Goal: Information Seeking & Learning: Learn about a topic

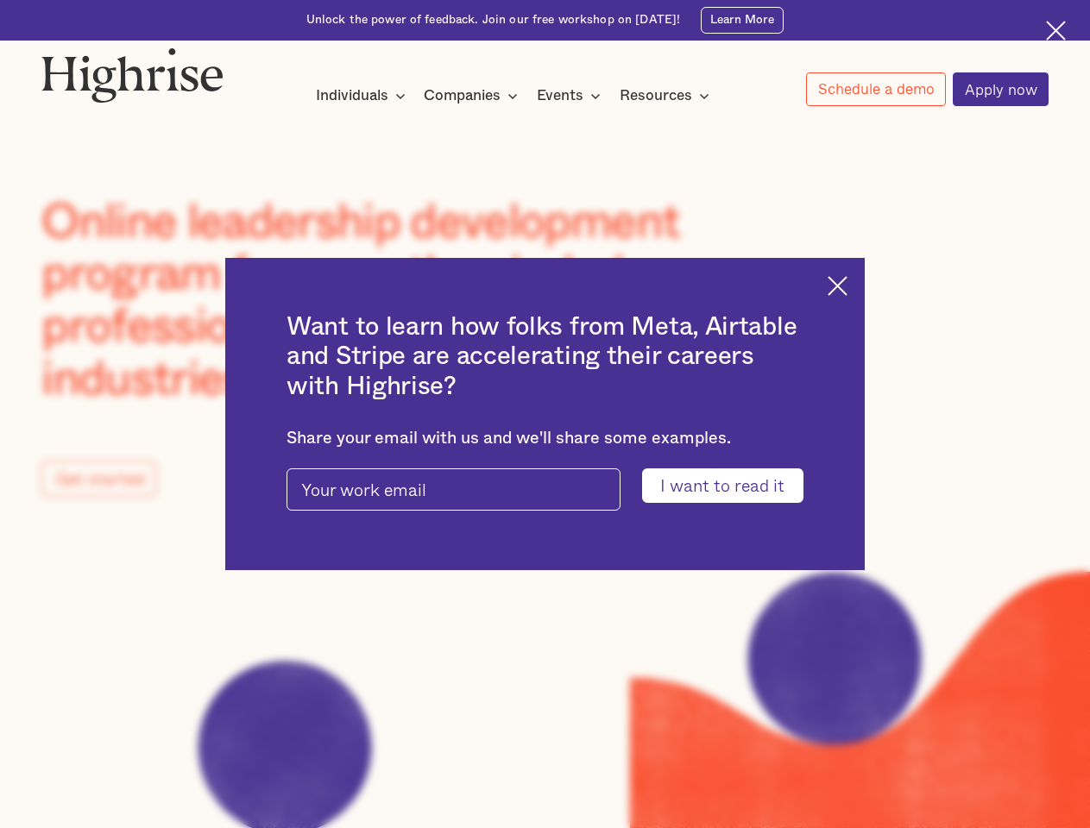
click at [733, 487] on input "I want to read it" at bounding box center [722, 486] width 161 height 34
click at [847, 283] on img at bounding box center [837, 286] width 20 height 20
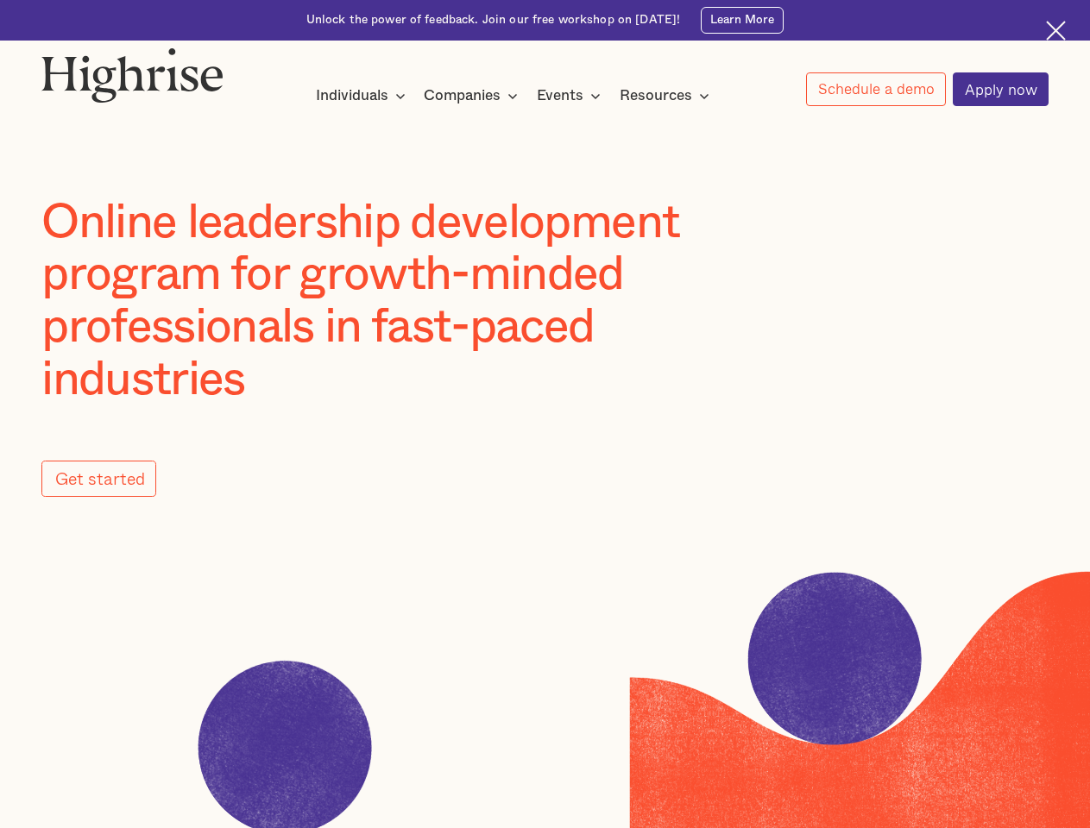
click at [361, 97] on div "Individuals Programs 1 Highrise Leader A 6-month program to grow leadership wit…" at bounding box center [363, 95] width 95 height 22
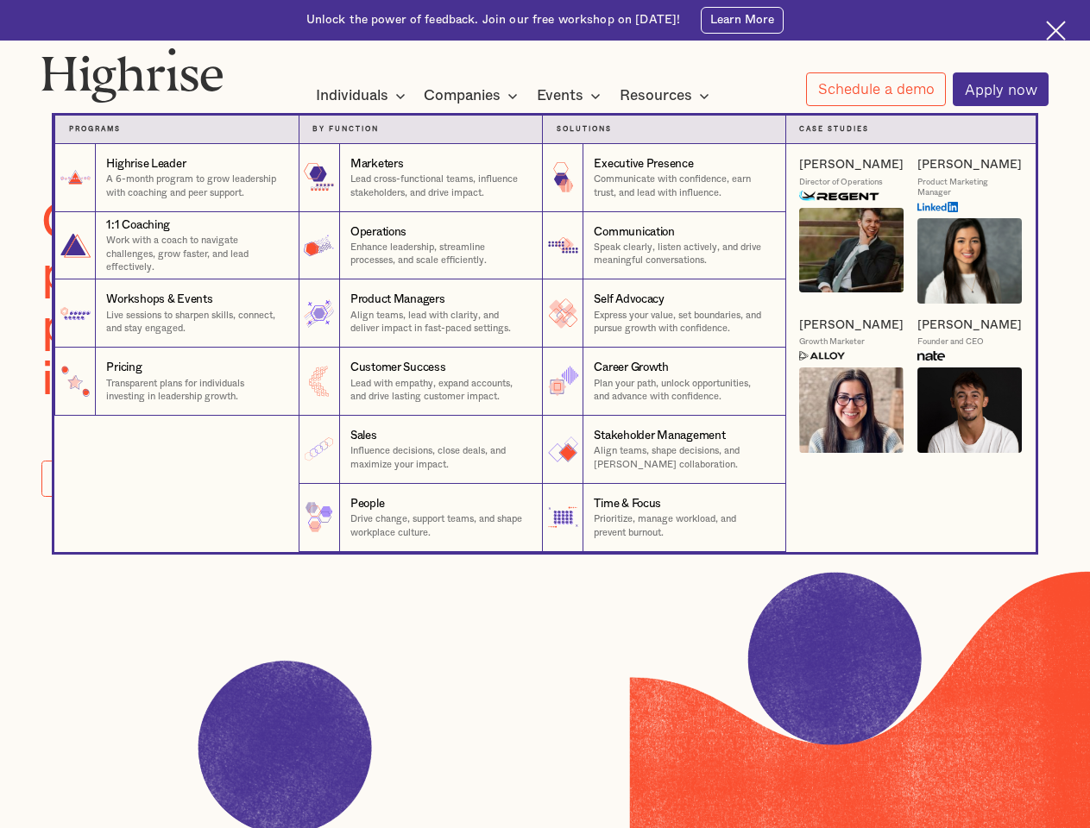
click at [474, 97] on nav "Programs 1 Highrise Leader A 6-month program to grow leadership with coaching a…" at bounding box center [544, 319] width 1035 height 463
click at [573, 97] on nav "Programs 1 Highrise Leader A 6-month program to grow leadership with coaching a…" at bounding box center [544, 319] width 1035 height 463
click at [670, 97] on nav "Programs 1 Highrise Leader A 6-month program to grow leadership with coaching a…" at bounding box center [544, 319] width 1035 height 463
click at [875, 91] on nav "Programs 1 Highrise Leader A 6-month program to grow leadership with coaching a…" at bounding box center [544, 319] width 1035 height 463
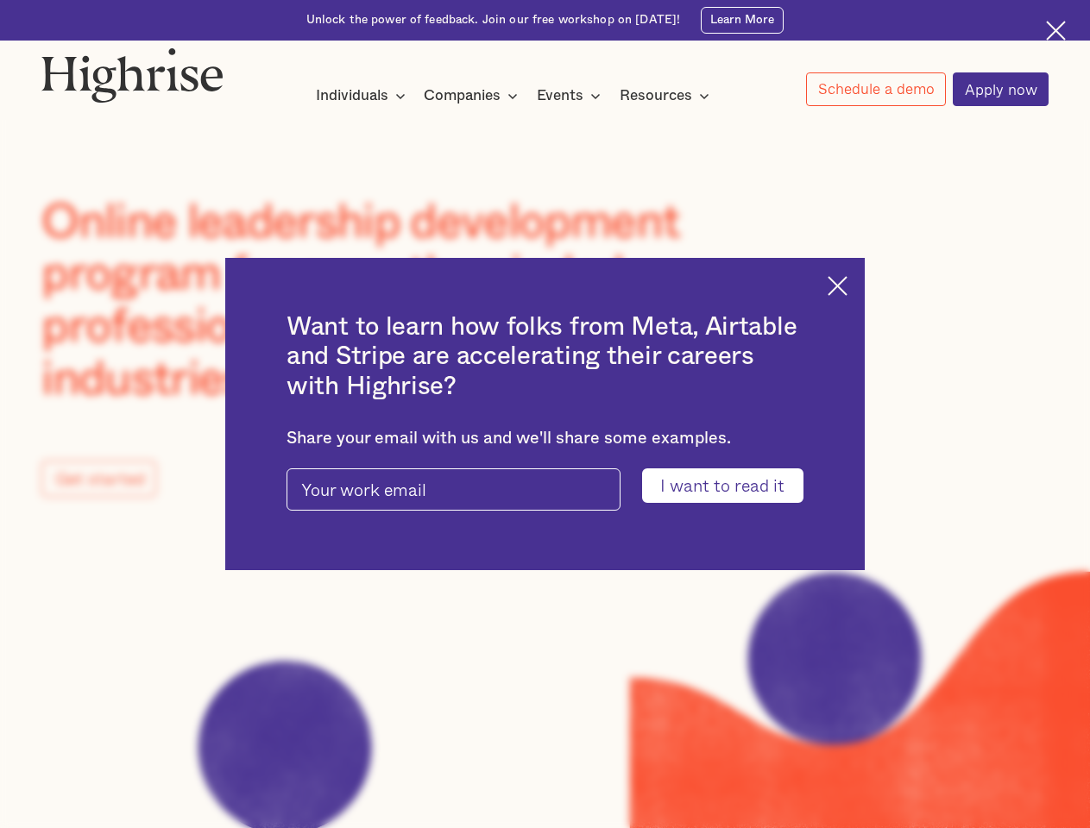
click at [733, 487] on input "I want to read it" at bounding box center [722, 486] width 161 height 34
click at [847, 283] on img at bounding box center [837, 286] width 20 height 20
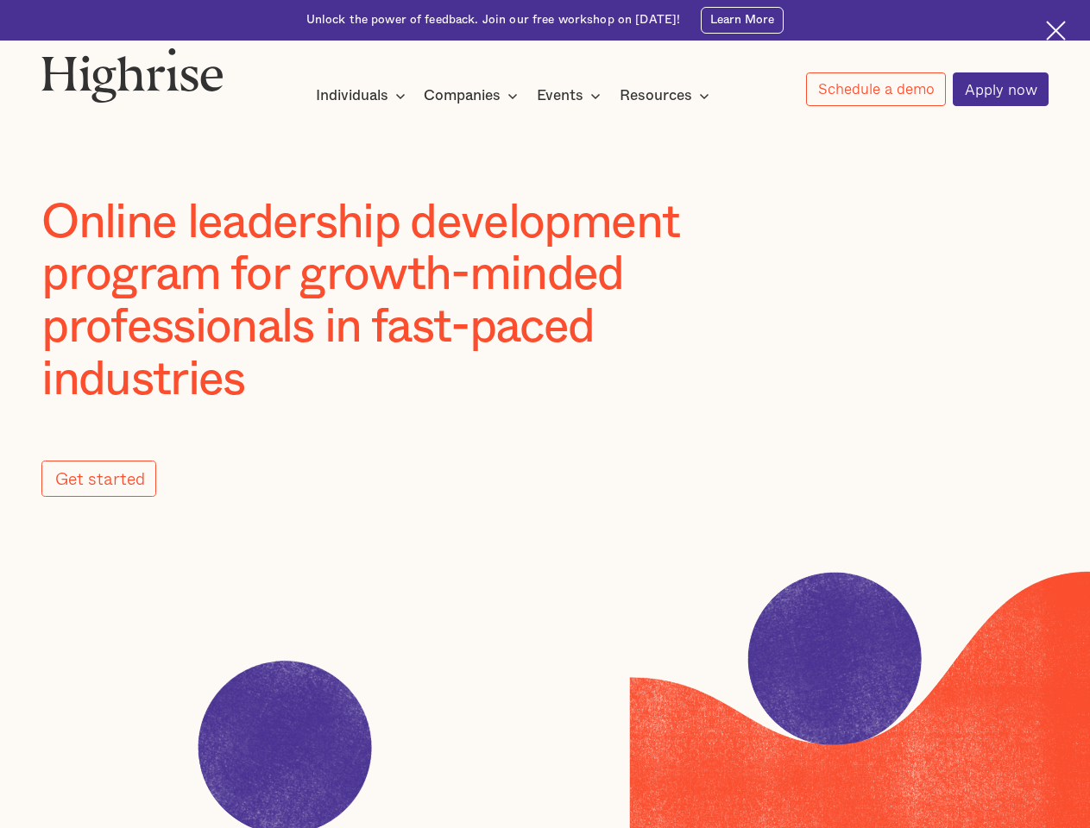
click at [361, 97] on div "Individuals Programs 1 Highrise Leader A 6-month program to grow leadership wit…" at bounding box center [363, 95] width 95 height 22
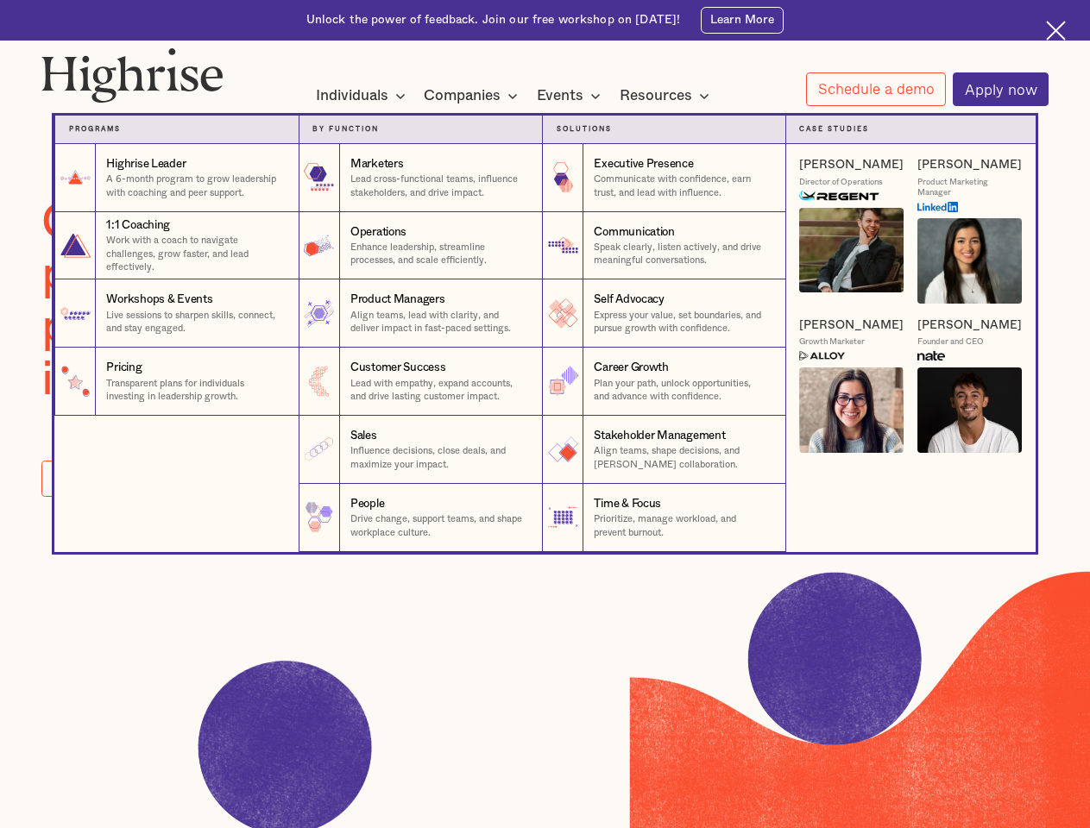
click at [474, 97] on nav "Programs 1 Highrise Leader A 6-month program to grow leadership with coaching a…" at bounding box center [544, 319] width 1035 height 463
click at [573, 97] on nav "Programs 1 Highrise Leader A 6-month program to grow leadership with coaching a…" at bounding box center [544, 319] width 1035 height 463
click at [670, 97] on nav "Programs 1 Highrise Leader A 6-month program to grow leadership with coaching a…" at bounding box center [544, 319] width 1035 height 463
click at [875, 91] on nav "Programs 1 Highrise Leader A 6-month program to grow leadership with coaching a…" at bounding box center [544, 319] width 1035 height 463
